Goal: Information Seeking & Learning: Check status

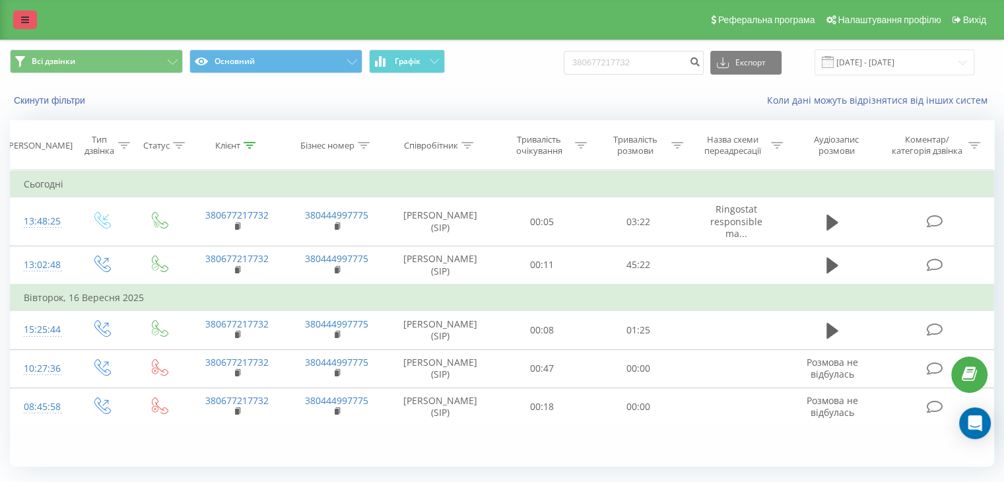
click at [24, 19] on icon at bounding box center [25, 19] width 8 height 9
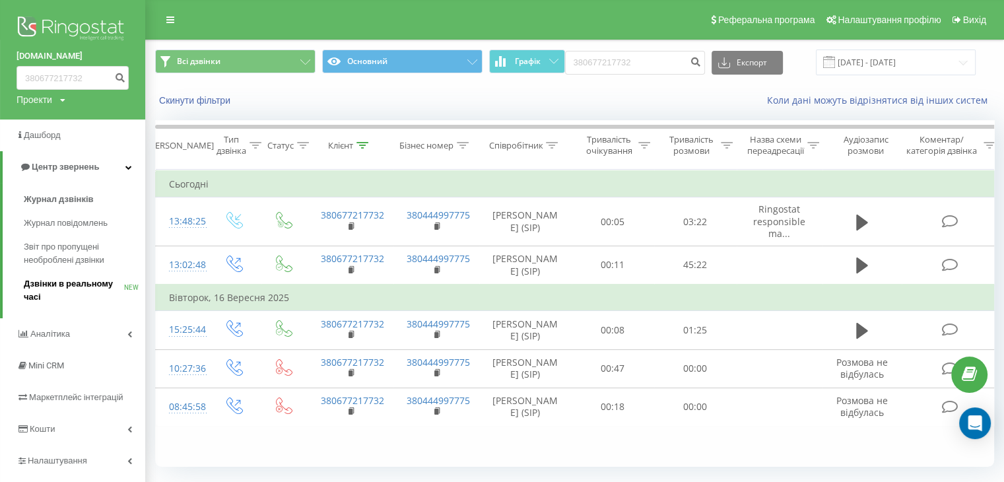
click at [59, 280] on span "Дзвінки в реальному часі" at bounding box center [74, 290] width 100 height 26
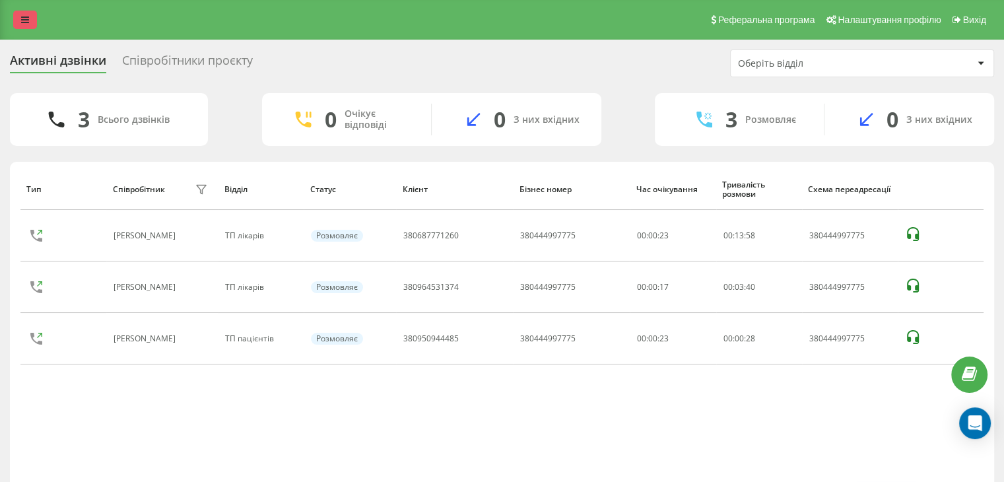
click at [18, 17] on link at bounding box center [25, 20] width 24 height 18
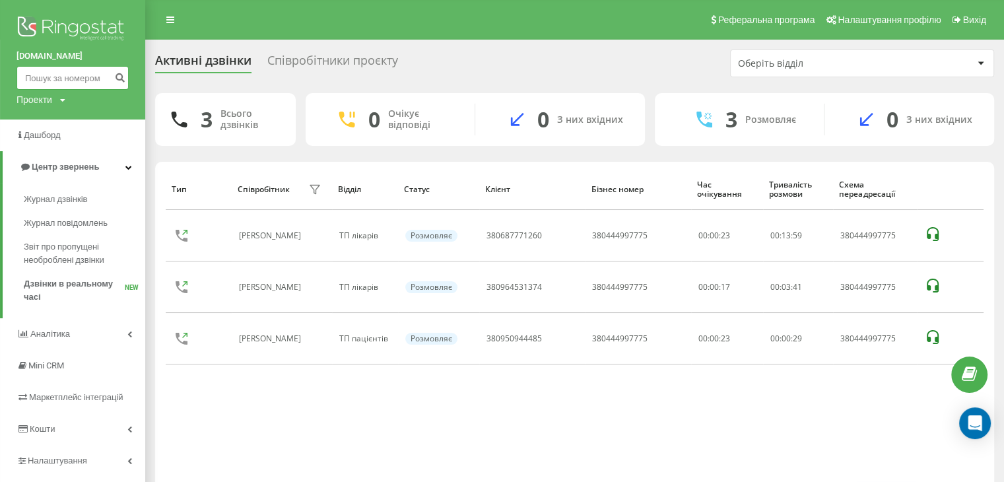
click at [80, 85] on input at bounding box center [73, 78] width 112 height 24
paste input "380953935062"
type input "380953935062"
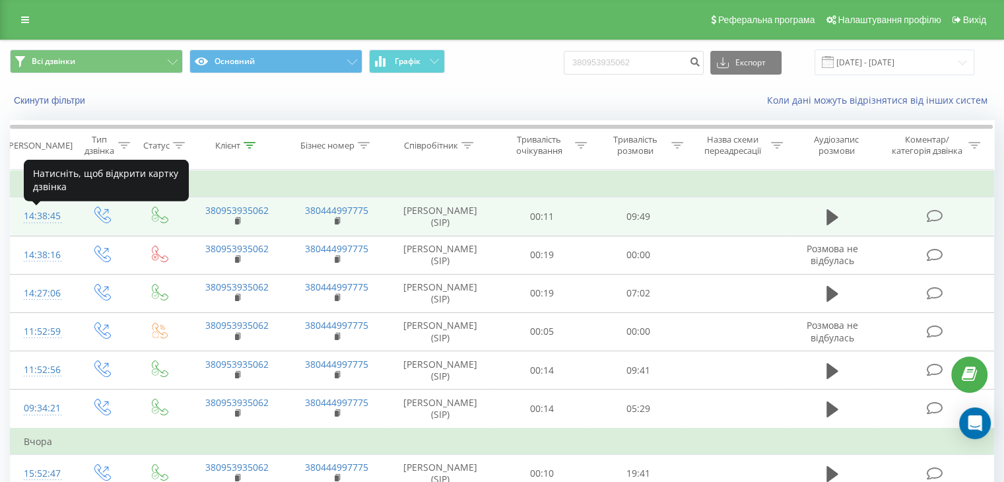
click at [41, 220] on div "14:38:45" at bounding box center [41, 216] width 35 height 26
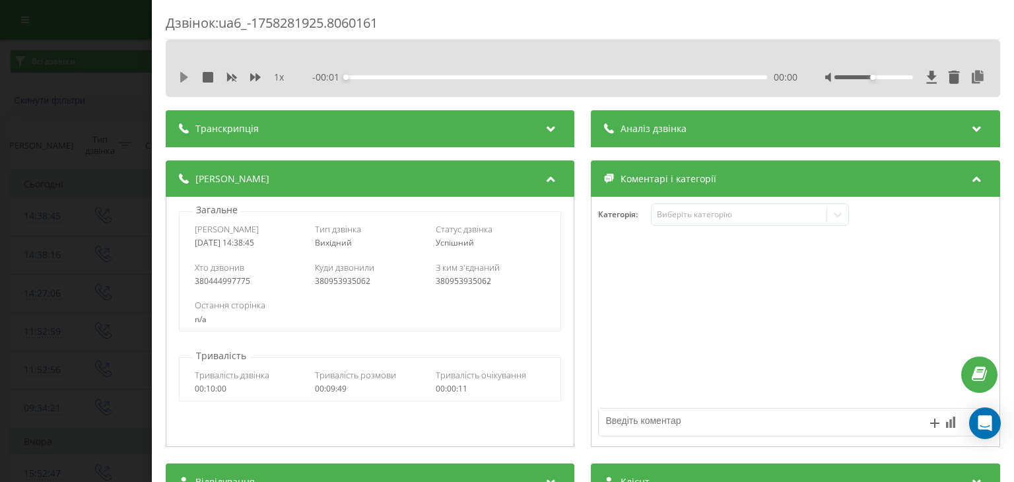
click at [188, 75] on icon at bounding box center [184, 77] width 11 height 11
click at [256, 77] on icon at bounding box center [255, 77] width 11 height 8
click at [898, 80] on div at bounding box center [906, 77] width 162 height 13
click at [897, 77] on div at bounding box center [873, 77] width 79 height 4
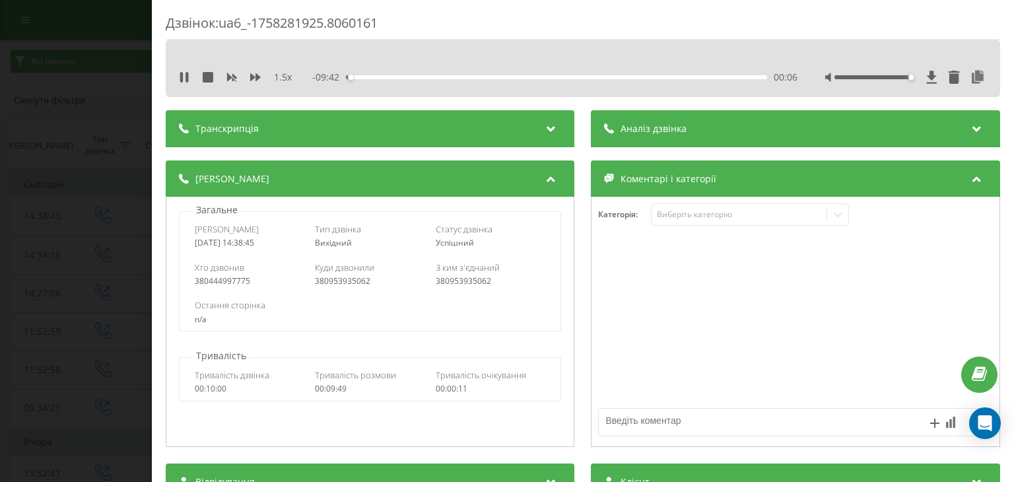
click at [902, 77] on div at bounding box center [873, 77] width 79 height 4
click at [248, 75] on div "1.5 x" at bounding box center [238, 77] width 119 height 13
click at [253, 75] on icon at bounding box center [255, 77] width 11 height 8
click at [251, 77] on icon at bounding box center [255, 77] width 11 height 8
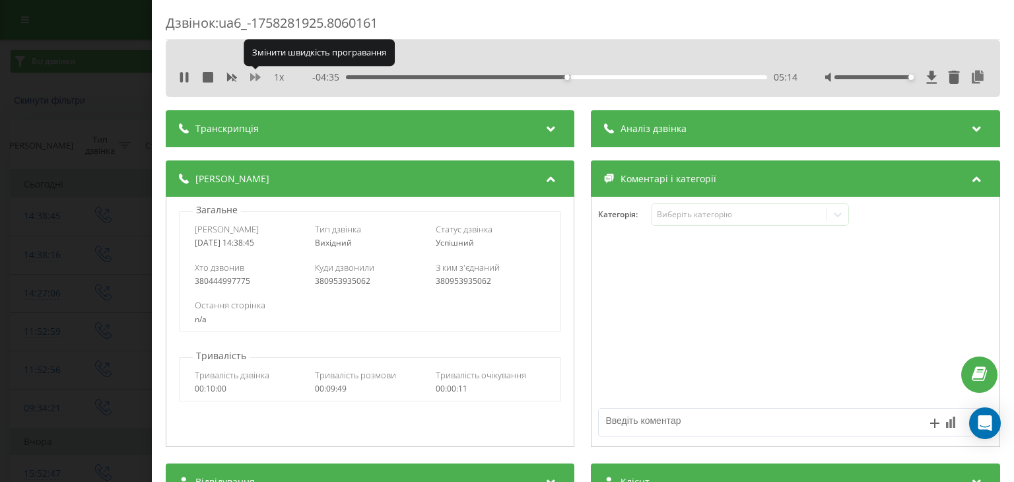
click at [251, 77] on icon at bounding box center [255, 77] width 11 height 8
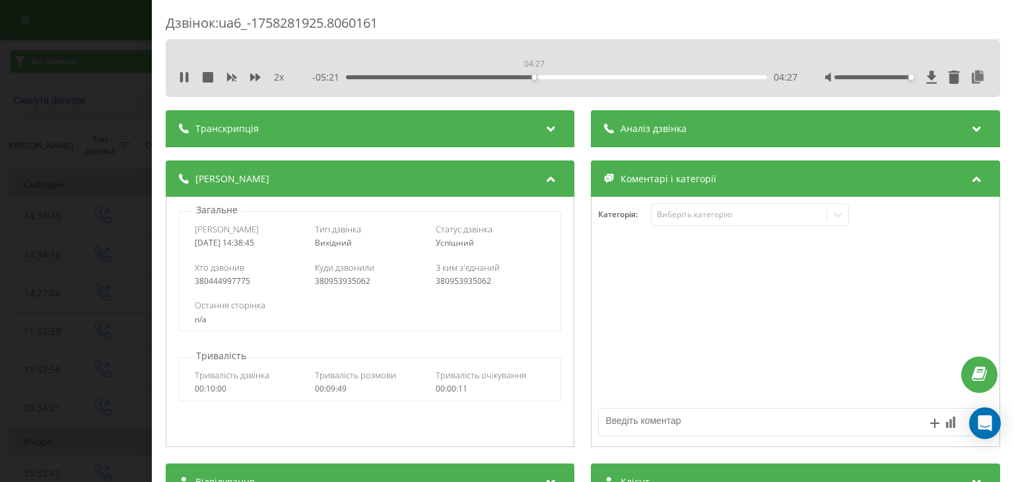
click at [533, 77] on div "04:27" at bounding box center [557, 77] width 421 height 4
click at [597, 77] on div "07:10" at bounding box center [557, 77] width 421 height 4
click at [561, 77] on div "05:06" at bounding box center [557, 77] width 421 height 4
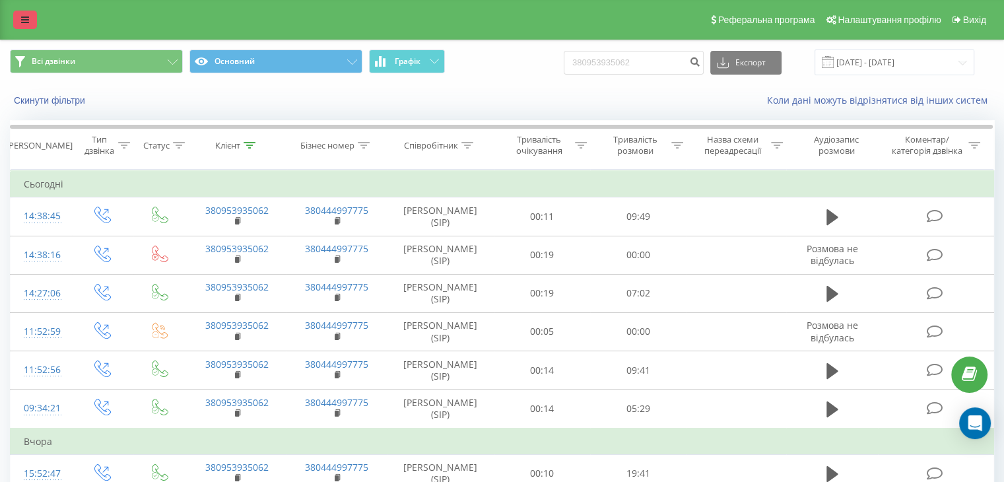
click at [24, 19] on icon at bounding box center [25, 19] width 8 height 9
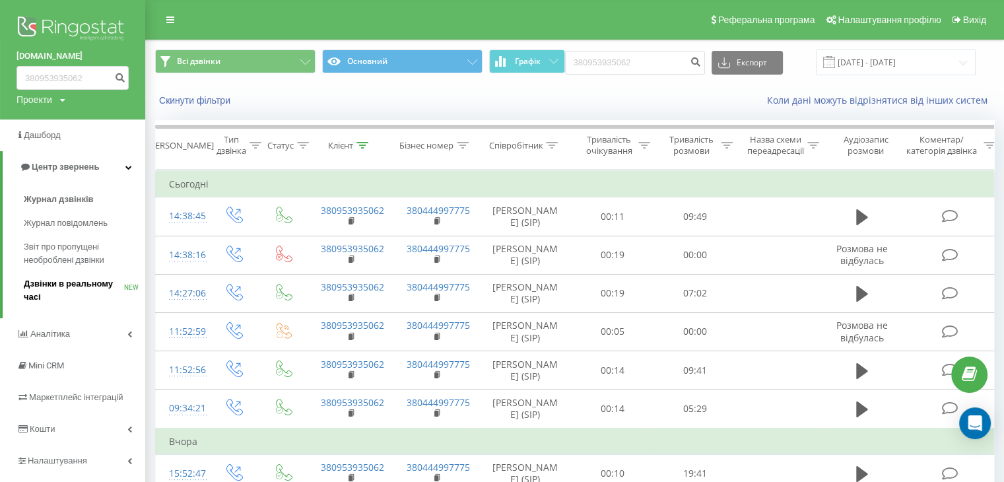
click at [88, 282] on span "Дзвінки в реальному часі" at bounding box center [74, 290] width 100 height 26
